Goal: Information Seeking & Learning: Learn about a topic

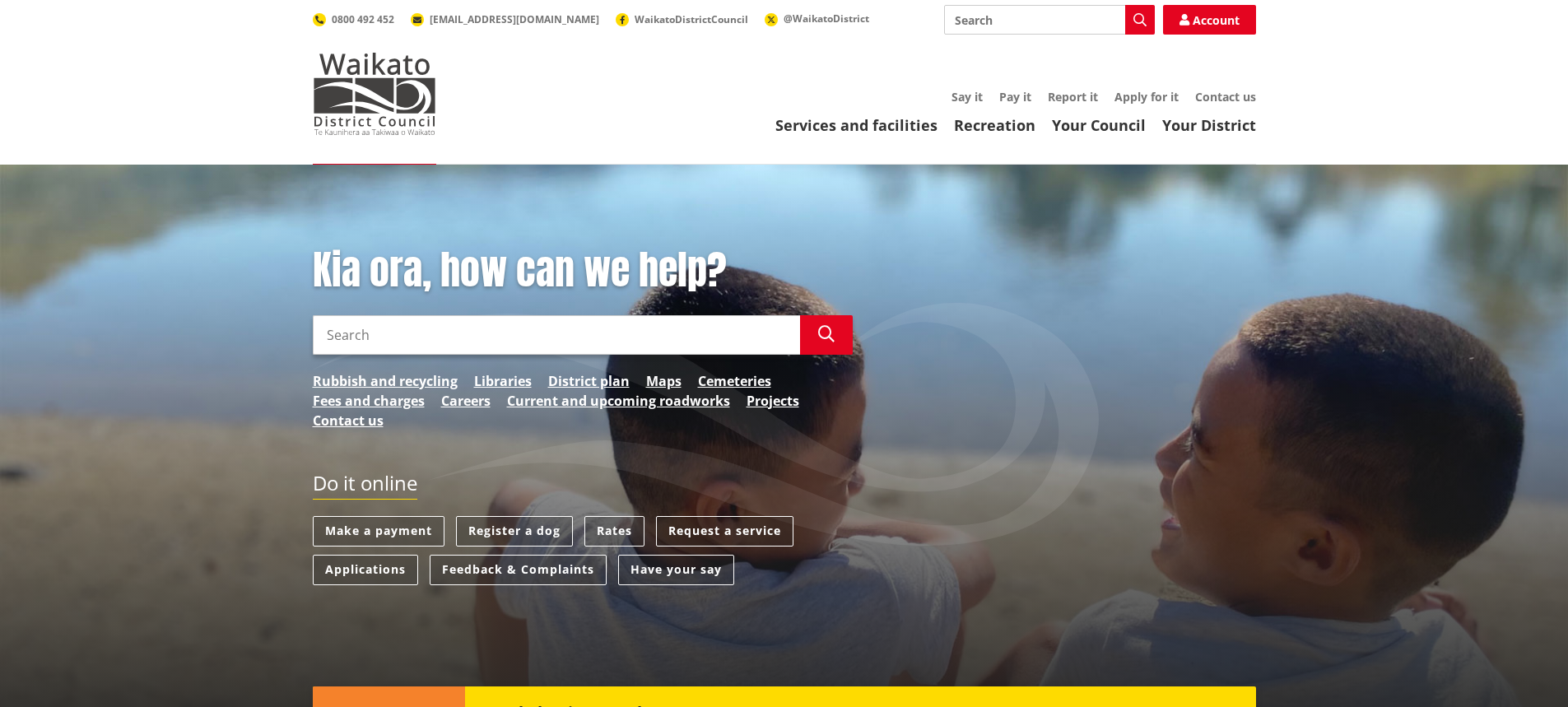
click at [996, 25] on input "Search" at bounding box center [1049, 19] width 211 height 30
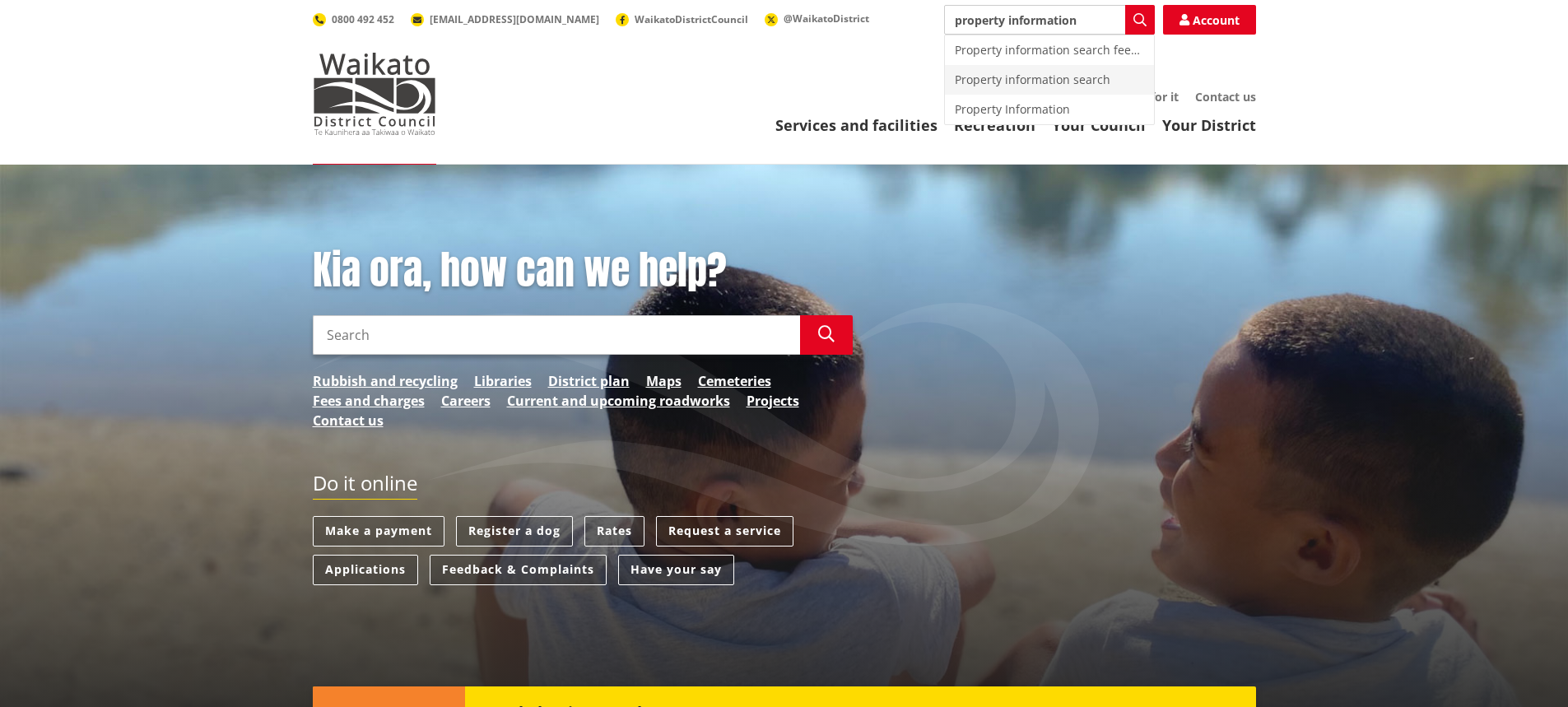
click at [1062, 86] on div "Property information search" at bounding box center [1049, 79] width 209 height 30
type input "Property information search"
drag, startPoint x: 1088, startPoint y: 77, endPoint x: 1049, endPoint y: 104, distance: 47.4
click at [1089, 77] on div "Property information search" at bounding box center [1049, 79] width 209 height 30
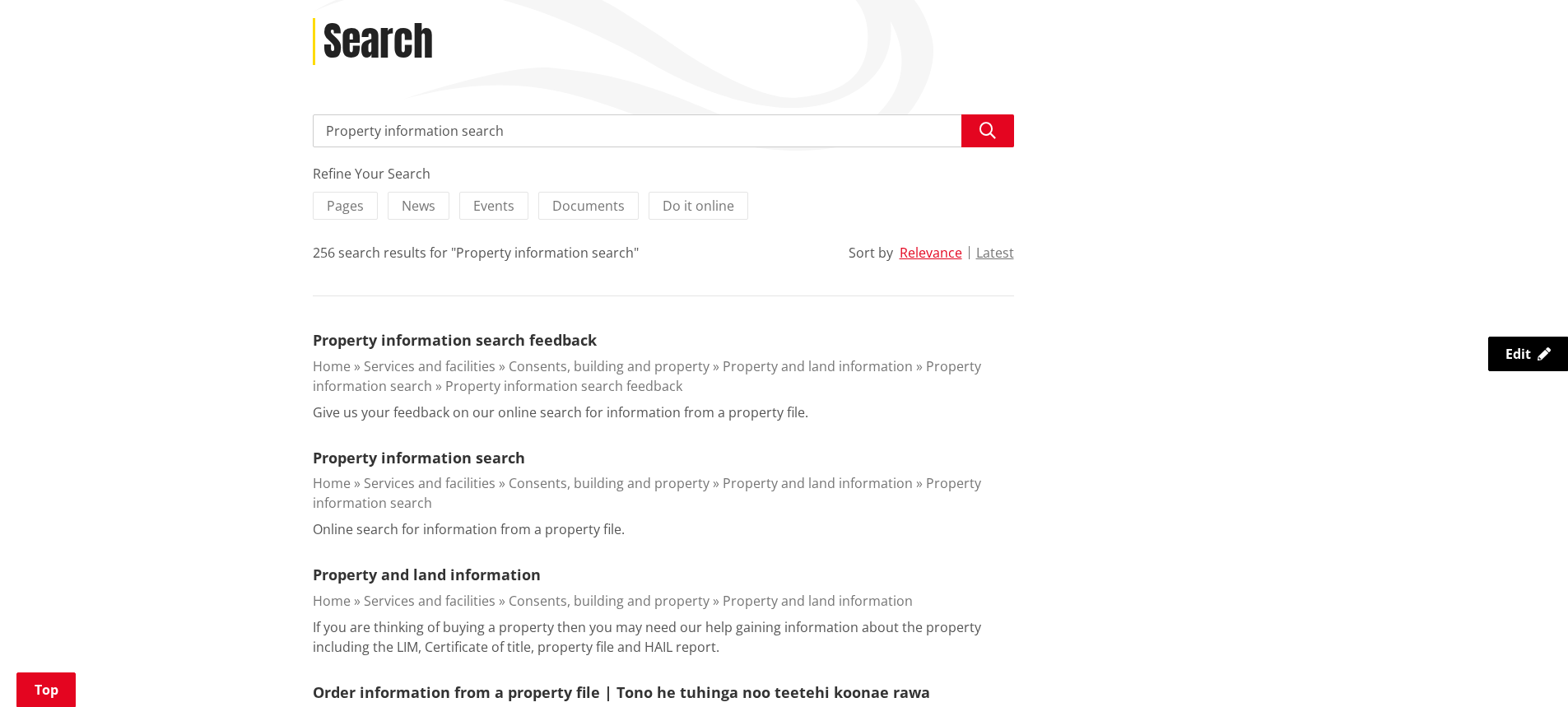
scroll to position [247, 0]
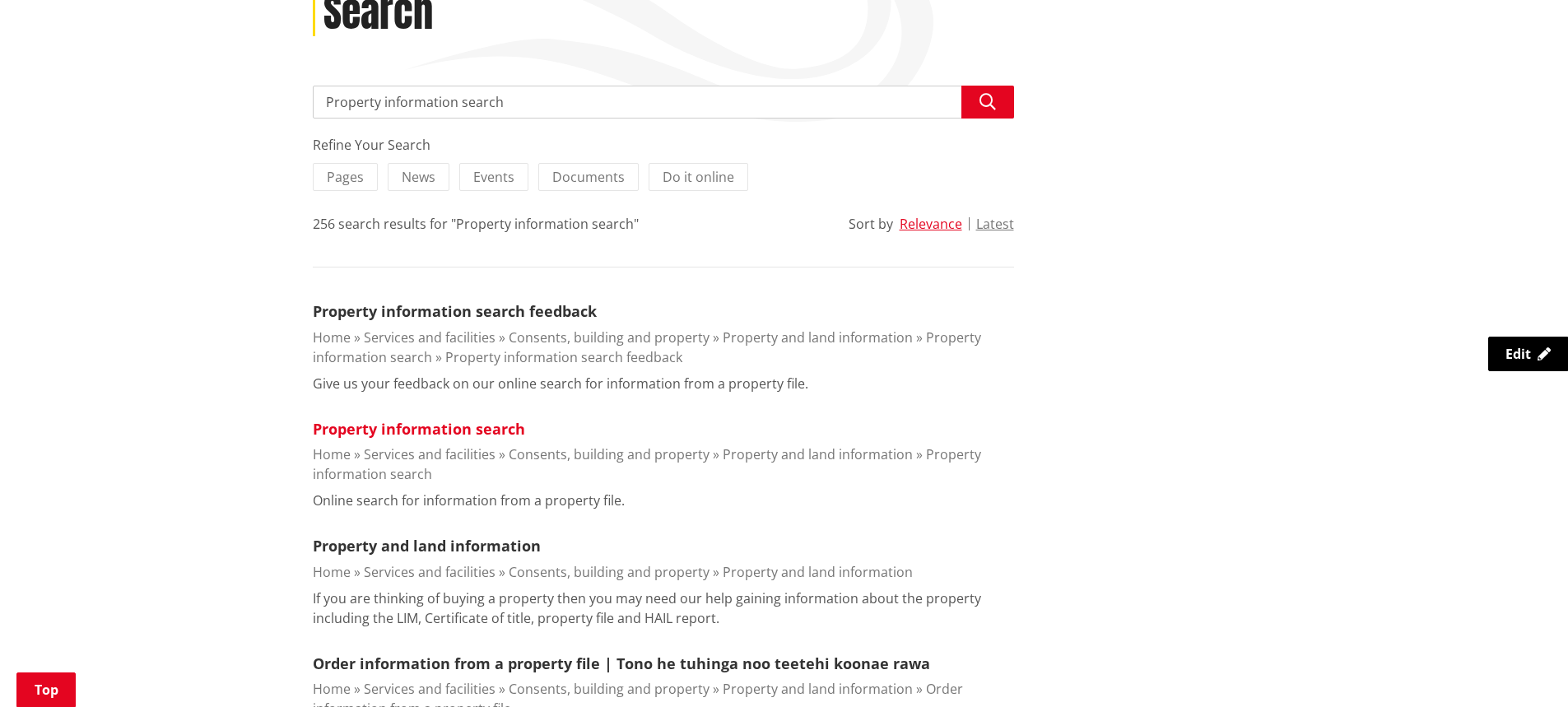
click at [449, 434] on link "Property information search" at bounding box center [419, 428] width 212 height 19
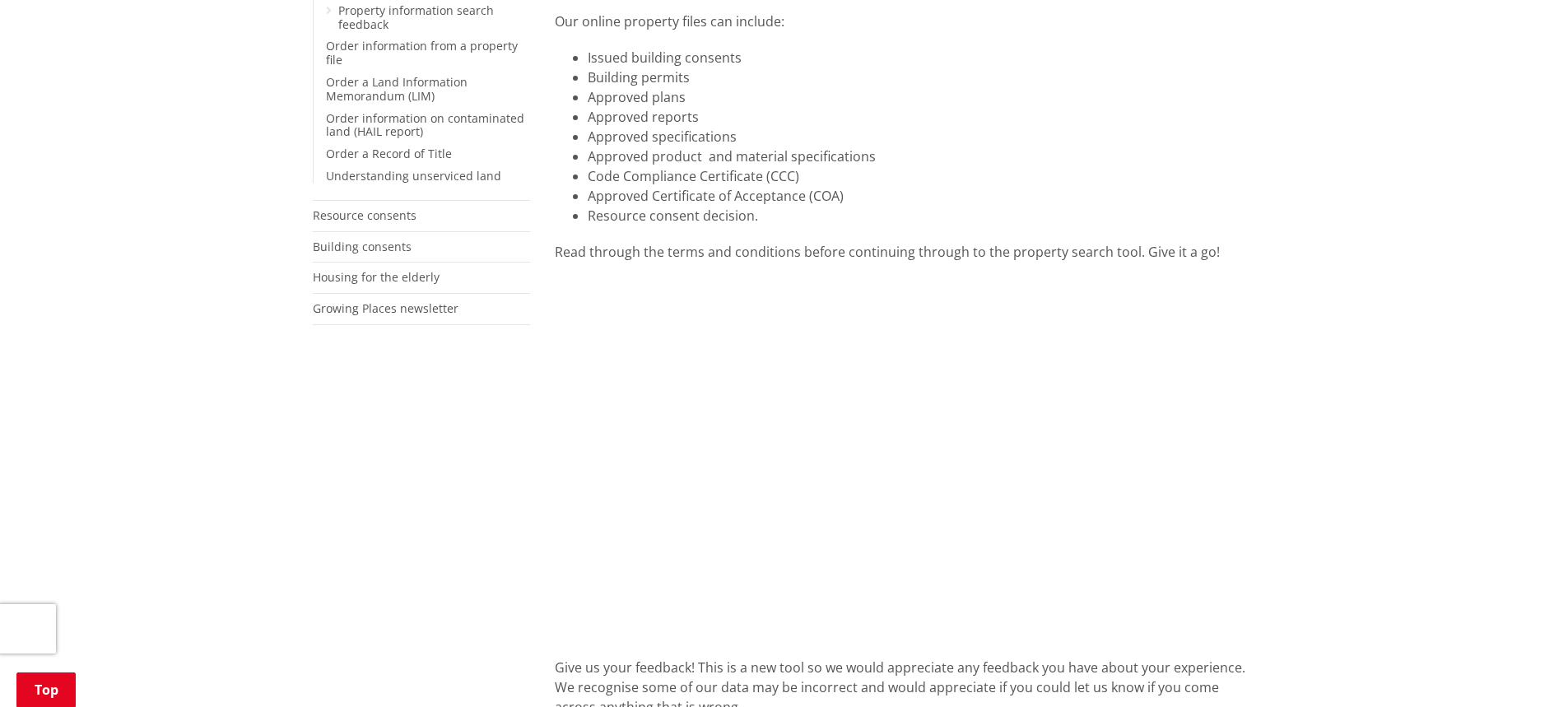
scroll to position [412, 0]
click at [775, 222] on li "Resource consent decision." at bounding box center [921, 217] width 668 height 19
click at [467, 384] on div "More from this section Consents, building and property Property and land inform…" at bounding box center [785, 584] width 968 height 1326
click at [716, 162] on li "Approved product and material specifications" at bounding box center [921, 158] width 668 height 19
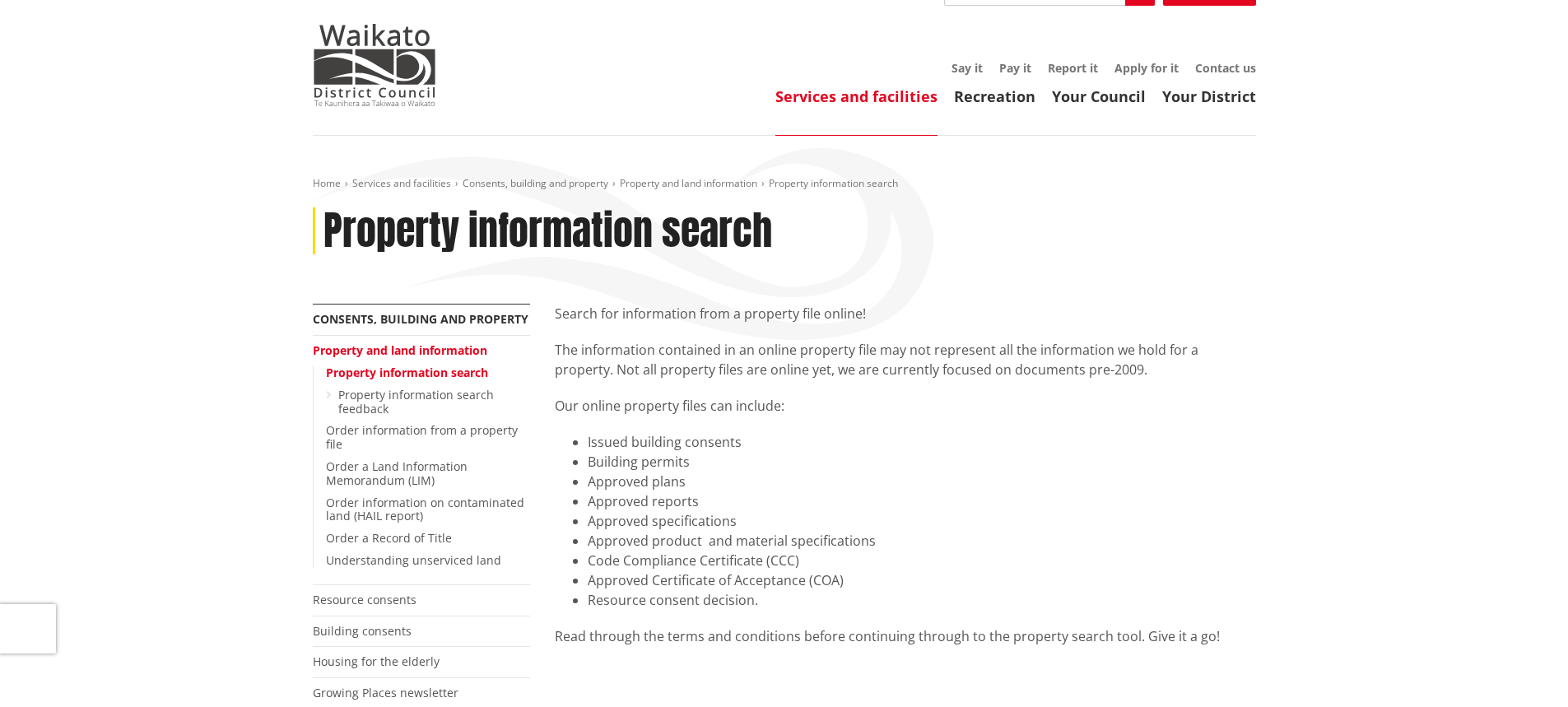
scroll to position [0, 0]
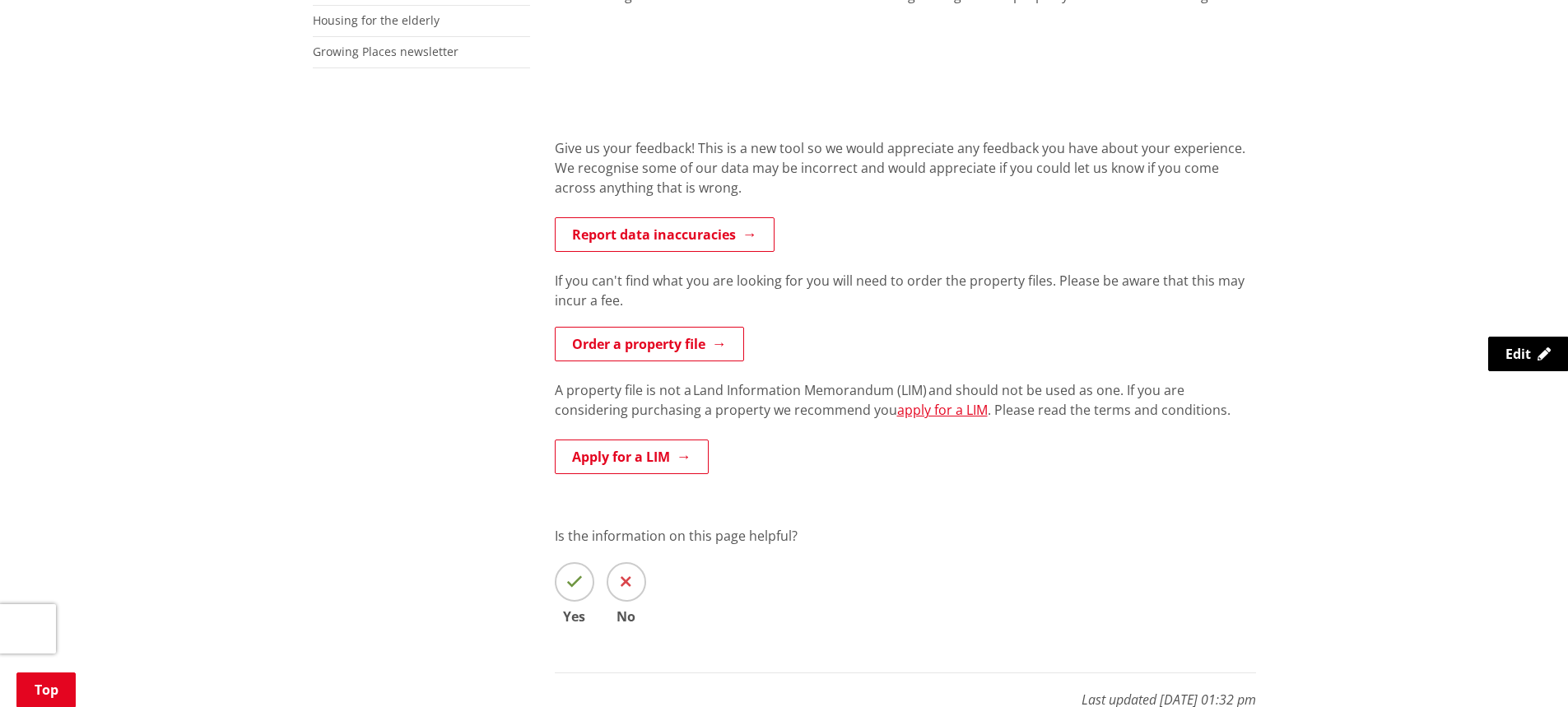
scroll to position [494, 0]
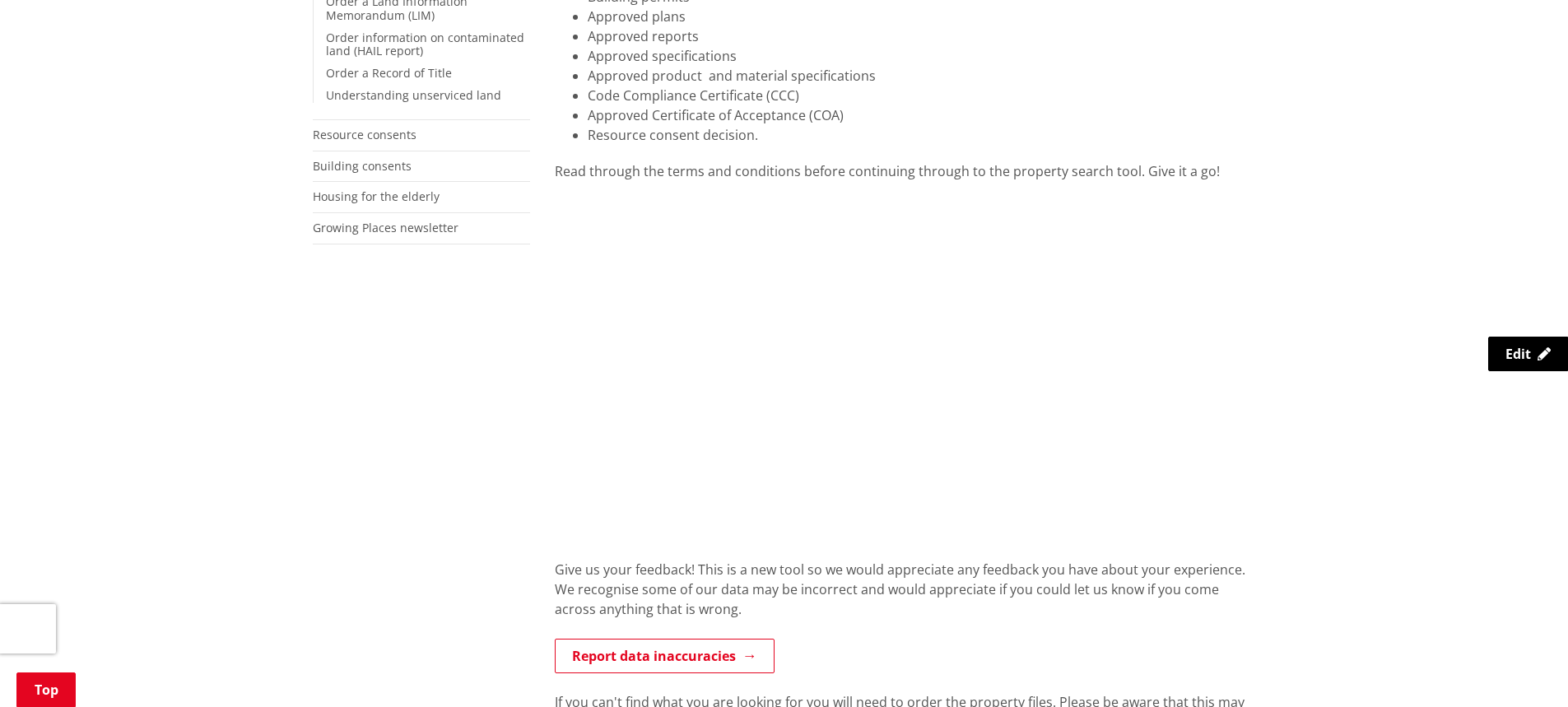
click at [1352, 455] on div "Home Services and facilities Consents, building and property Property and land …" at bounding box center [784, 443] width 1568 height 1543
